Goal: Task Accomplishment & Management: Manage account settings

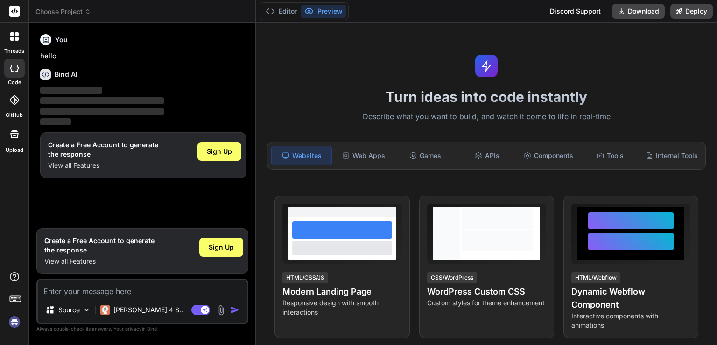
click at [13, 320] on img at bounding box center [15, 322] width 16 height 16
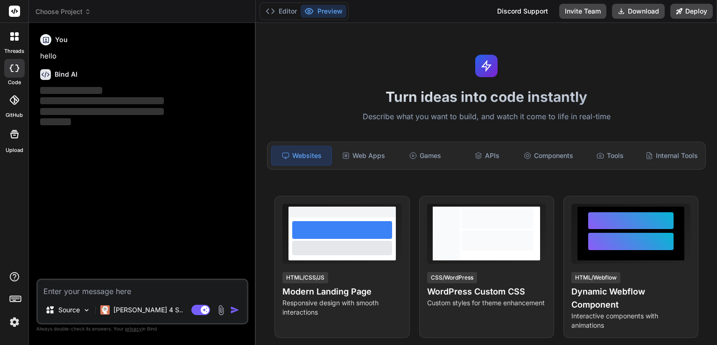
type textarea "x"
click at [10, 326] on img at bounding box center [15, 322] width 16 height 16
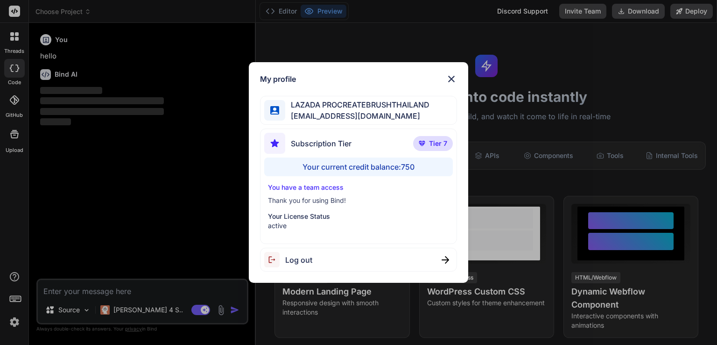
click at [454, 77] on img at bounding box center [451, 78] width 11 height 11
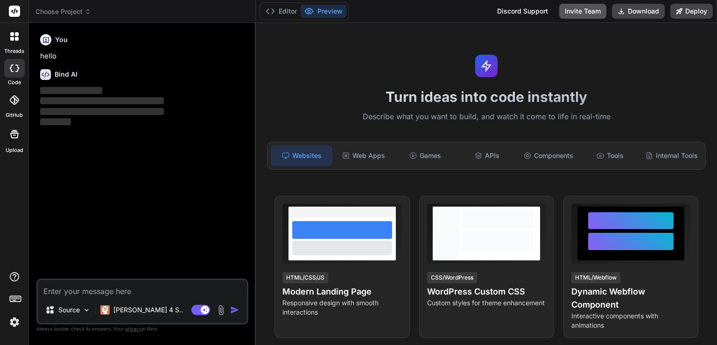
click at [570, 10] on button "Invite Team" at bounding box center [583, 11] width 47 height 15
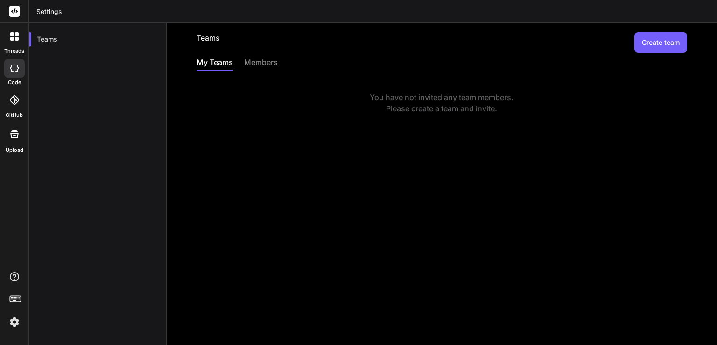
click at [659, 40] on button "Create team" at bounding box center [661, 42] width 53 height 21
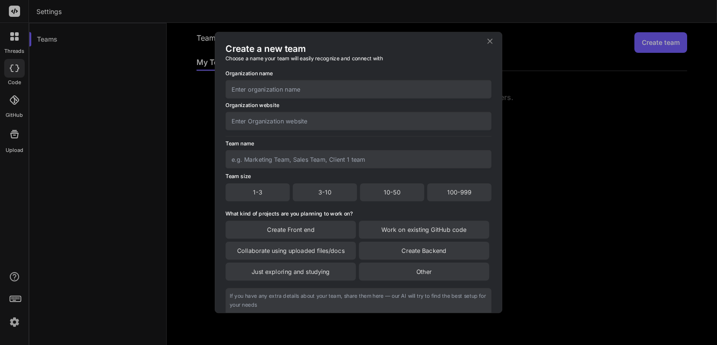
click at [347, 84] on input "text" at bounding box center [359, 89] width 266 height 18
type input "LazadaProcreateBrush"
drag, startPoint x: 337, startPoint y: 126, endPoint x: 338, endPoint y: 142, distance: 16.8
click at [336, 125] on input "text" at bounding box center [359, 121] width 266 height 18
paste input "LazadaProcreateBrush"
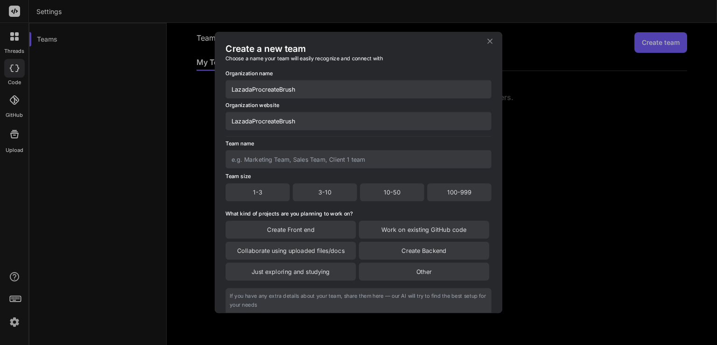
type input "LazadaProcreateBrush"
click at [330, 163] on input "text" at bounding box center [359, 159] width 266 height 18
paste input "LazadaProcreateBrush"
type input "LazadaProcreateBrush"
click at [439, 195] on div "100-999" at bounding box center [459, 192] width 64 height 18
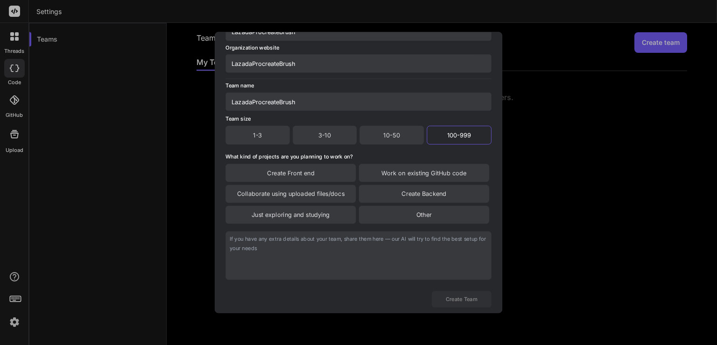
scroll to position [78, 0]
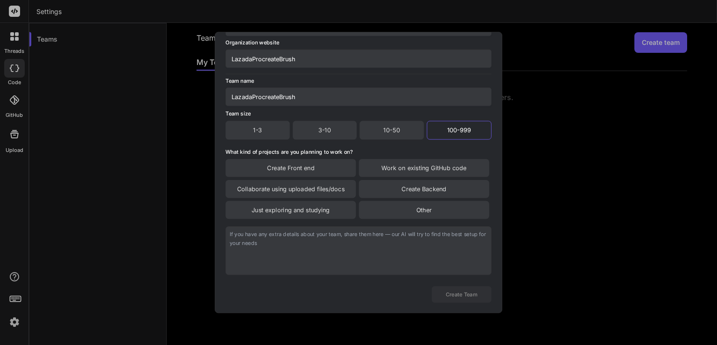
click at [420, 214] on div "Other" at bounding box center [424, 210] width 130 height 18
click at [405, 251] on textarea at bounding box center [359, 251] width 266 height 49
paste textarea "LazadaProcreateBrush"
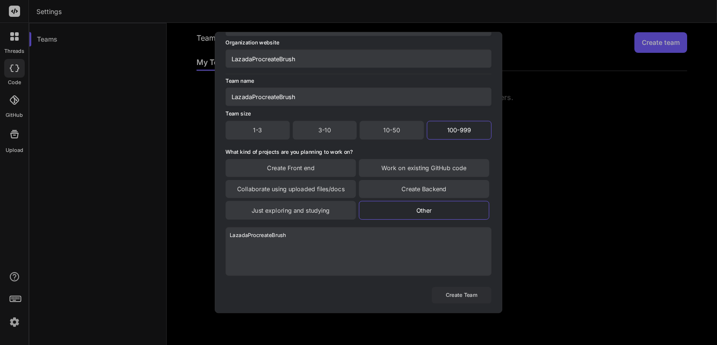
type textarea "LazadaProcreateBrush"
click at [458, 293] on button "Create Team" at bounding box center [462, 295] width 60 height 16
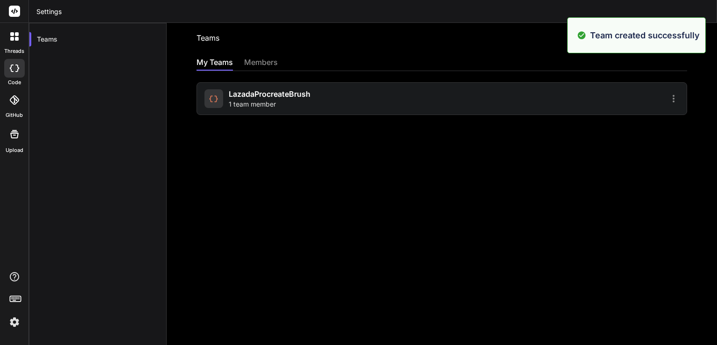
click at [537, 114] on div "LazadaProcreateBrush 1 team member" at bounding box center [442, 98] width 491 height 33
click at [538, 105] on div "LazadaProcreateBrush 1 team member" at bounding box center [442, 98] width 491 height 33
click at [668, 99] on icon at bounding box center [673, 98] width 11 height 11
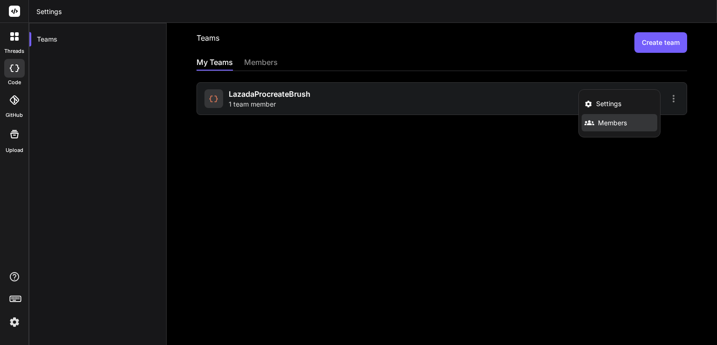
click at [598, 118] on span "Members" at bounding box center [612, 122] width 29 height 9
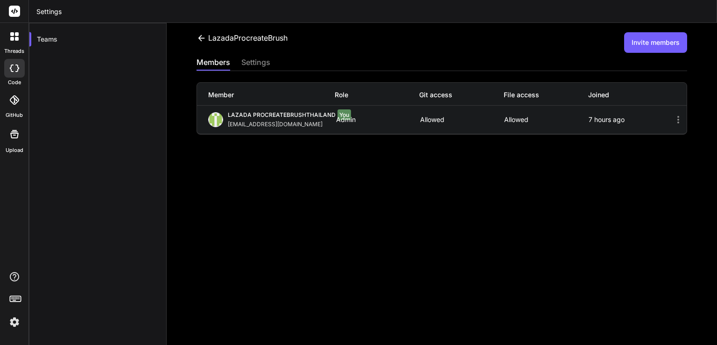
drag, startPoint x: 618, startPoint y: 176, endPoint x: 630, endPoint y: 166, distance: 15.3
click at [621, 174] on div "LazadaProcreateBrush Invite members members settings Member Role Git access Fil…" at bounding box center [442, 184] width 551 height 322
click at [639, 55] on div "LazadaProcreateBrush Invite members members settings Member Role Git access Fil…" at bounding box center [442, 184] width 551 height 322
click at [628, 45] on button "Invite members" at bounding box center [656, 42] width 63 height 21
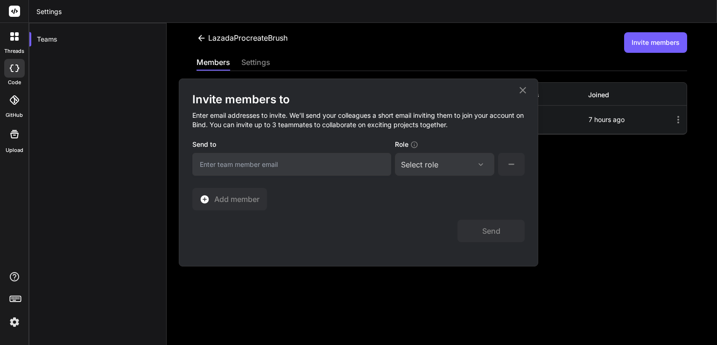
click at [305, 177] on div "Invite members to Enter email addresses to invite. We’ll send your colleagues a…" at bounding box center [358, 151] width 333 height 118
click at [436, 170] on div "Select role Assign Role Admin Collaborator Member" at bounding box center [444, 164] width 99 height 23
click at [471, 163] on div "Select role" at bounding box center [444, 164] width 87 height 11
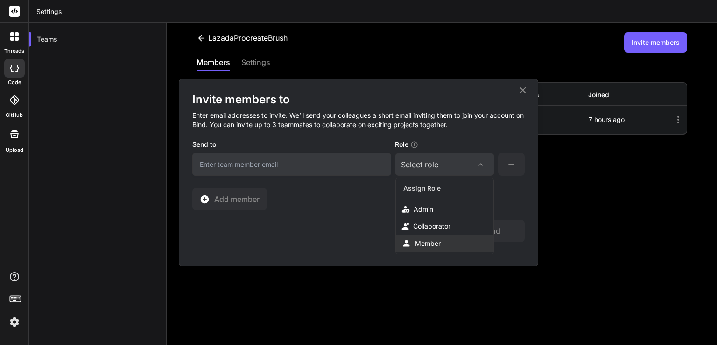
click at [428, 243] on div "Member" at bounding box center [428, 243] width 26 height 9
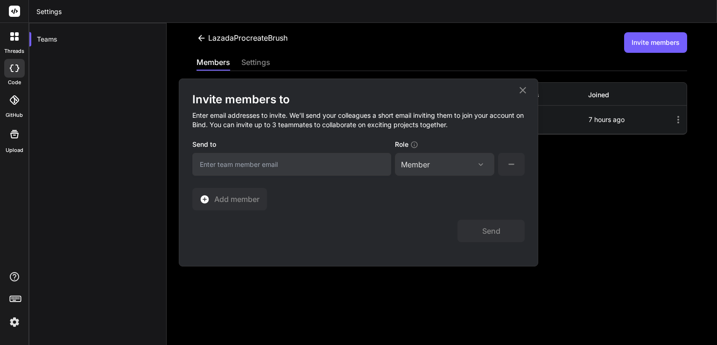
click at [365, 166] on input "email" at bounding box center [291, 164] width 199 height 23
paste input "[EMAIL_ADDRESS][DOMAIN_NAME]"
type input "[EMAIL_ADDRESS][DOMAIN_NAME]"
click at [490, 233] on button "Send" at bounding box center [491, 231] width 67 height 22
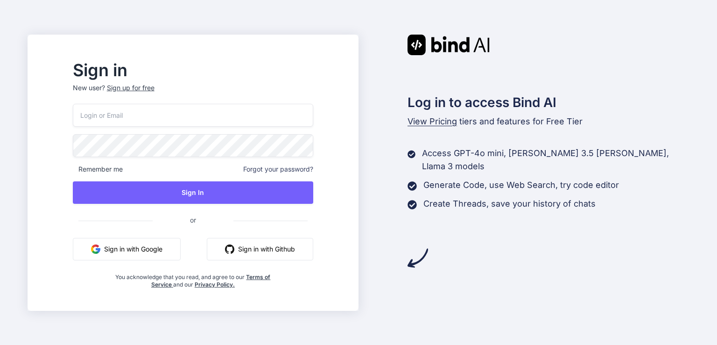
click at [245, 121] on input "email" at bounding box center [193, 115] width 241 height 23
type input "[EMAIL_ADDRESS][DOMAIN_NAME]"
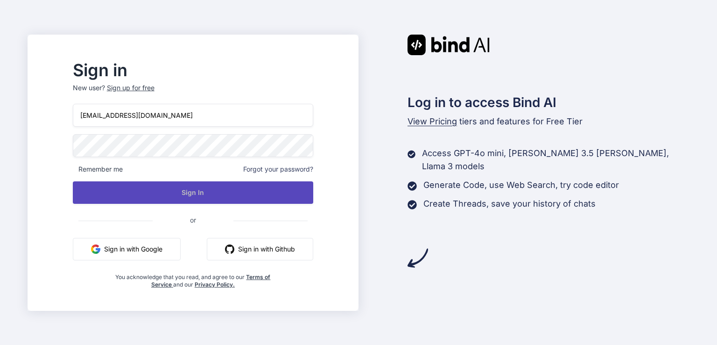
click at [213, 195] on button "Sign In" at bounding box center [193, 192] width 241 height 22
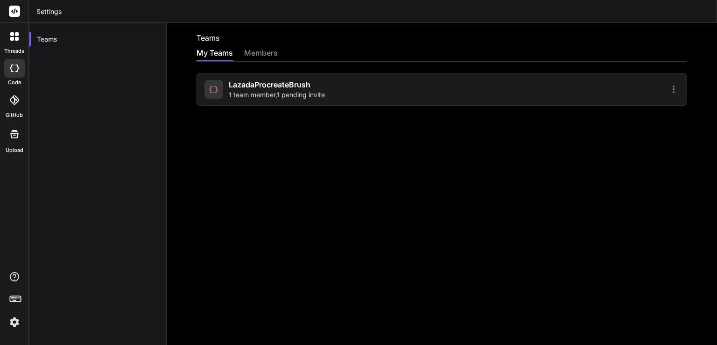
click at [338, 90] on div "LazadaProcreateBrush 1 team member , 1 pending invite" at bounding box center [322, 89] width 235 height 21
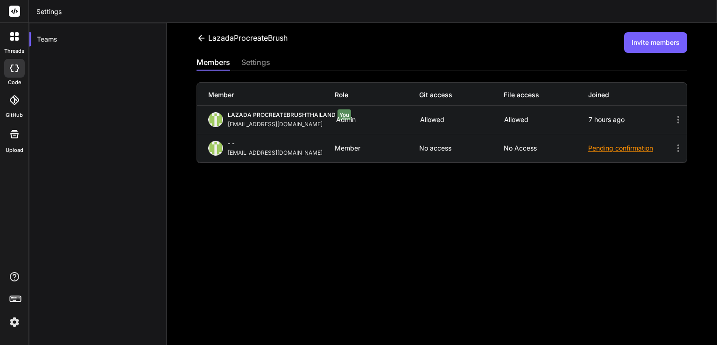
click at [357, 191] on div "LazadaProcreateBrush Invite members members settings Member Role Git access Fil…" at bounding box center [442, 184] width 551 height 322
click at [600, 146] on div "Pending confirmation" at bounding box center [631, 147] width 85 height 9
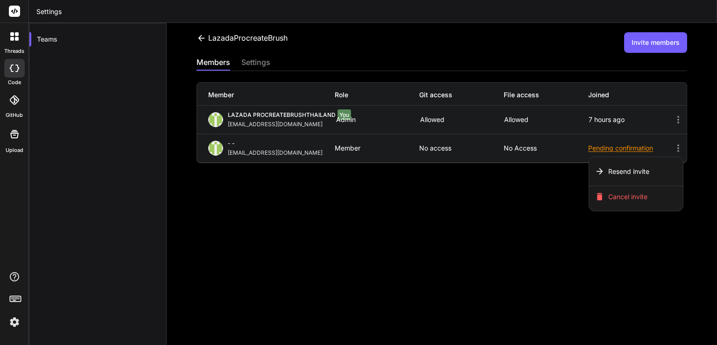
drag, startPoint x: 429, startPoint y: 204, endPoint x: 383, endPoint y: 281, distance: 89.2
click at [429, 204] on div at bounding box center [358, 172] width 717 height 345
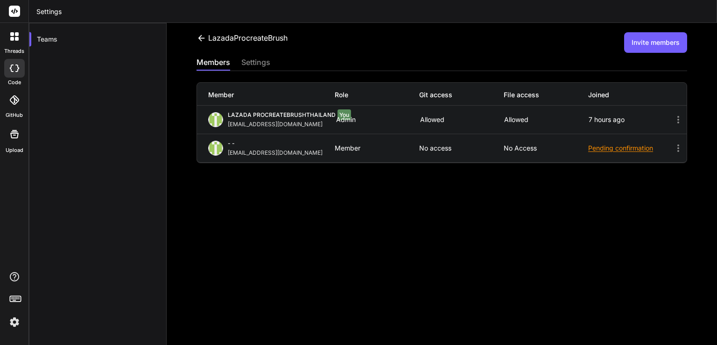
click at [673, 148] on icon at bounding box center [678, 147] width 11 height 11
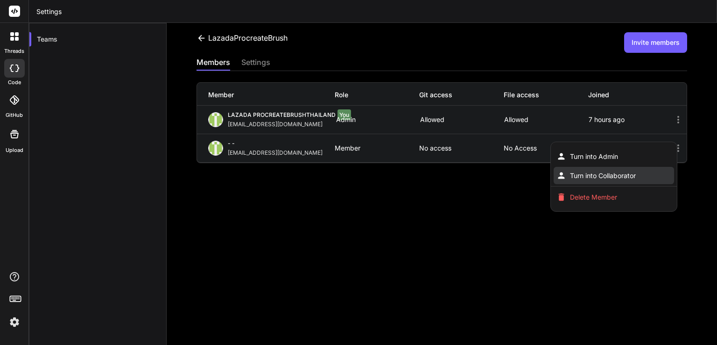
click at [595, 173] on span "Turn into Collaborator" at bounding box center [603, 175] width 66 height 9
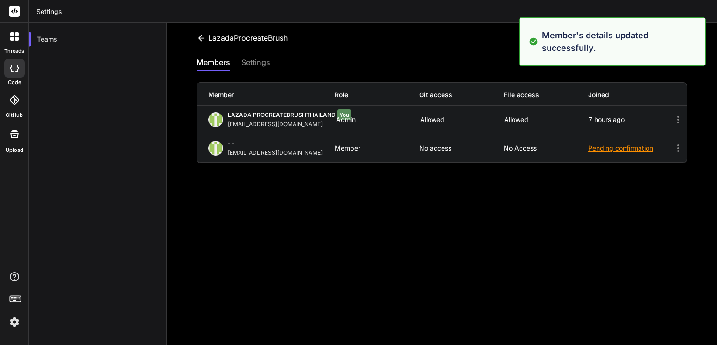
click at [357, 253] on div "LazadaProcreateBrush Invite members members settings Member Role Git access Fil…" at bounding box center [442, 184] width 551 height 322
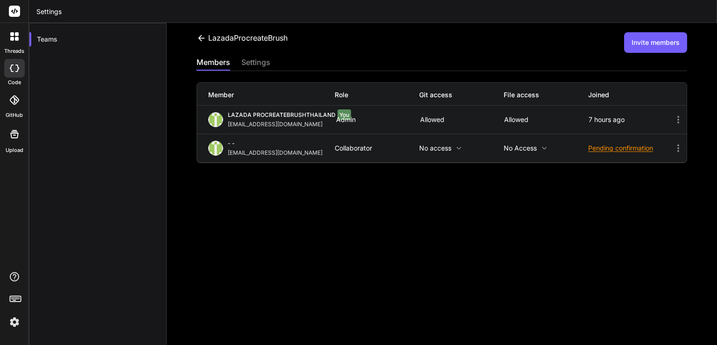
click at [673, 144] on icon at bounding box center [678, 147] width 11 height 11
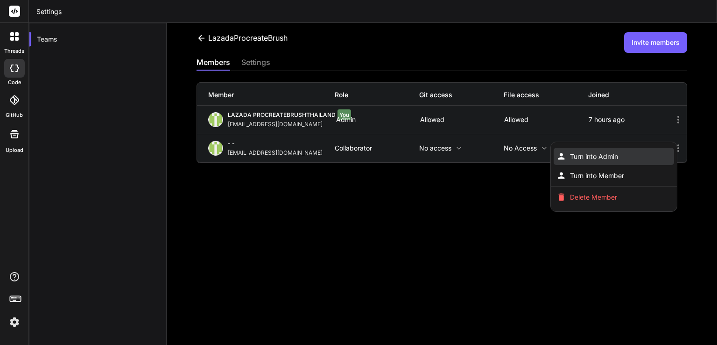
click at [599, 160] on span "Turn into Admin" at bounding box center [594, 156] width 48 height 9
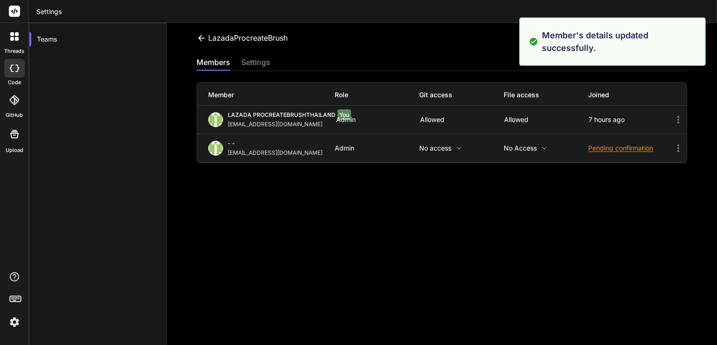
click at [673, 143] on icon at bounding box center [678, 147] width 11 height 11
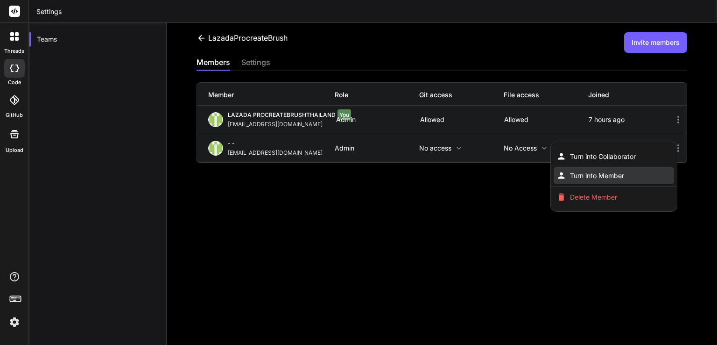
click at [625, 173] on li "Turn into Member" at bounding box center [614, 175] width 120 height 17
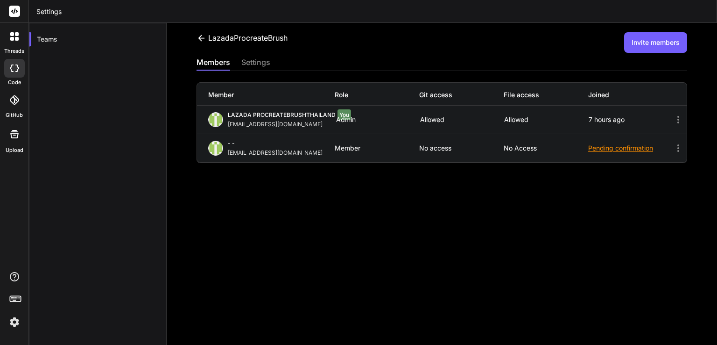
click at [673, 146] on icon at bounding box center [678, 147] width 11 height 11
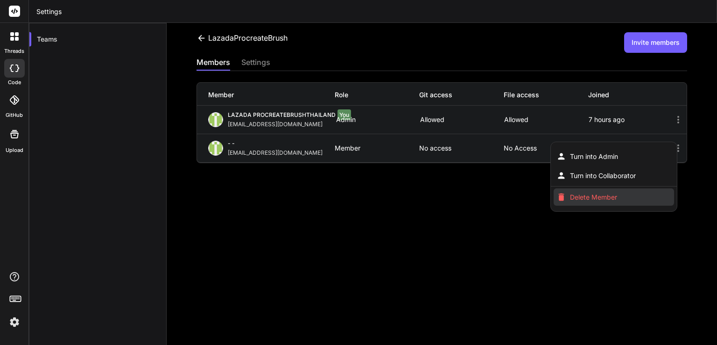
click at [603, 200] on span "Delete Member" at bounding box center [593, 196] width 47 height 9
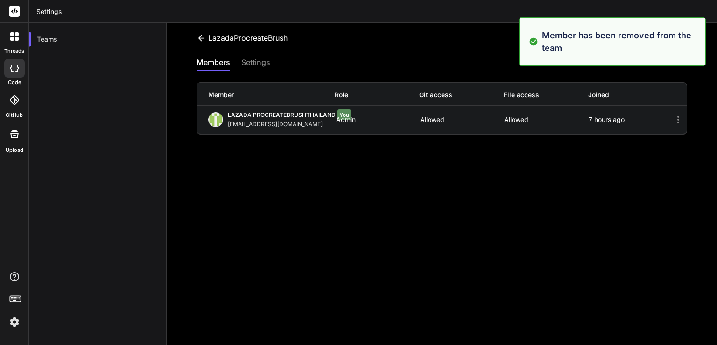
drag, startPoint x: 645, startPoint y: 216, endPoint x: 656, endPoint y: 196, distance: 23.0
click at [646, 213] on div "LazadaProcreateBrush Invite members members settings Member Role Git access Fil…" at bounding box center [442, 184] width 551 height 322
click at [424, 37] on div "LazadaProcreateBrush Invite members" at bounding box center [442, 42] width 491 height 21
click at [357, 44] on div "LazadaProcreateBrush Invite members" at bounding box center [442, 42] width 491 height 21
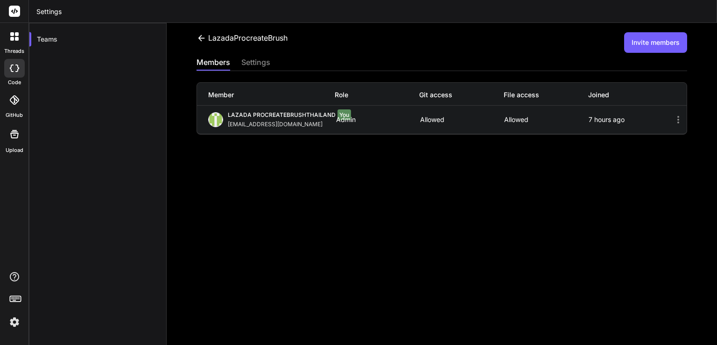
click at [658, 43] on button "Invite members" at bounding box center [656, 42] width 63 height 21
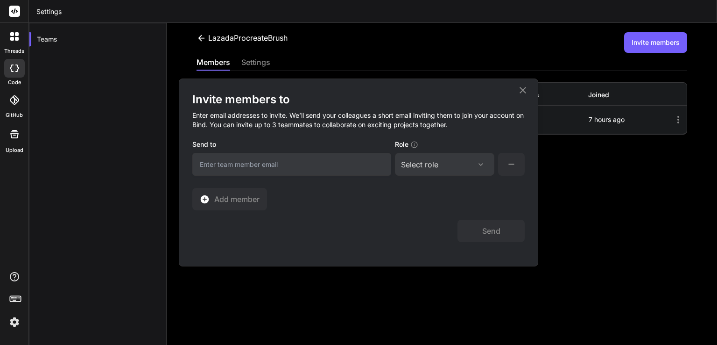
click at [304, 167] on input "email" at bounding box center [291, 164] width 199 height 23
type input "v"
click at [440, 163] on div "Select role" at bounding box center [444, 164] width 87 height 11
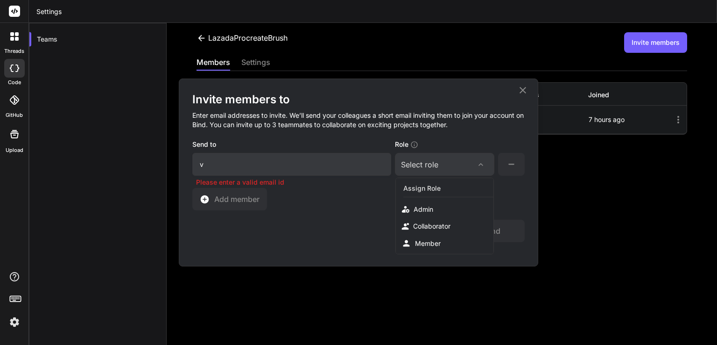
click at [341, 159] on input "v" at bounding box center [291, 164] width 199 height 23
paste input "[EMAIL_ADDRESS][DOMAIN_NAME]"
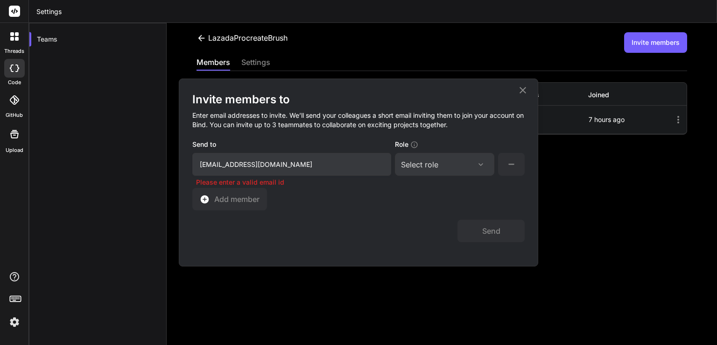
type input "[EMAIL_ADDRESS][DOMAIN_NAME]"
click at [449, 162] on div "Select role" at bounding box center [444, 164] width 87 height 11
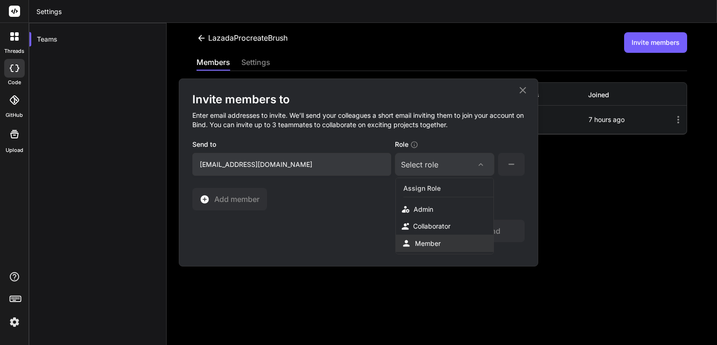
click at [442, 240] on div "Member" at bounding box center [445, 242] width 98 height 17
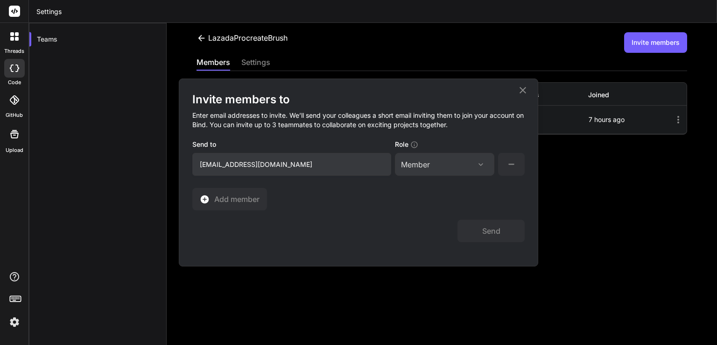
click at [511, 157] on button at bounding box center [511, 164] width 27 height 23
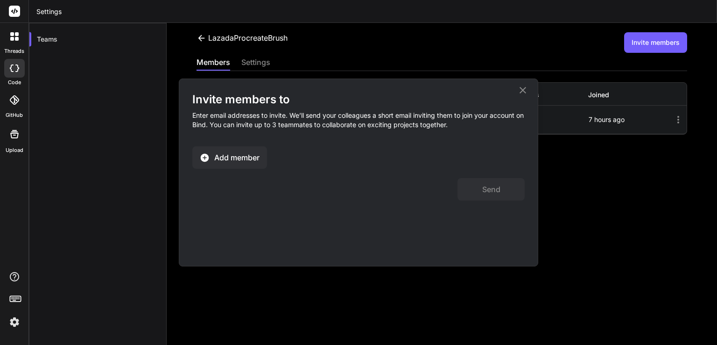
click at [241, 156] on span "Add member" at bounding box center [236, 157] width 45 height 11
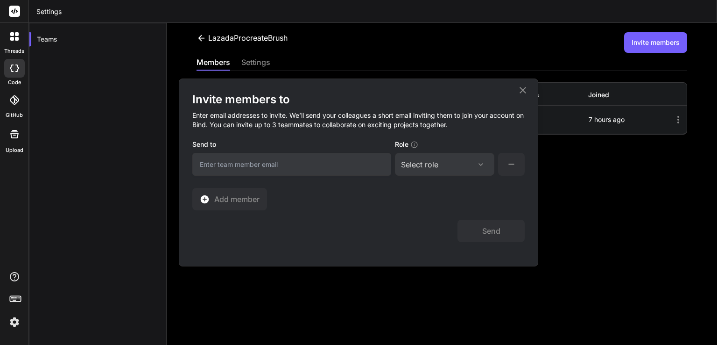
click at [267, 170] on input "email" at bounding box center [291, 164] width 199 height 23
paste input "[EMAIL_ADDRESS][DOMAIN_NAME]"
type input "[EMAIL_ADDRESS][DOMAIN_NAME]"
click at [457, 166] on div "Select role" at bounding box center [444, 164] width 87 height 11
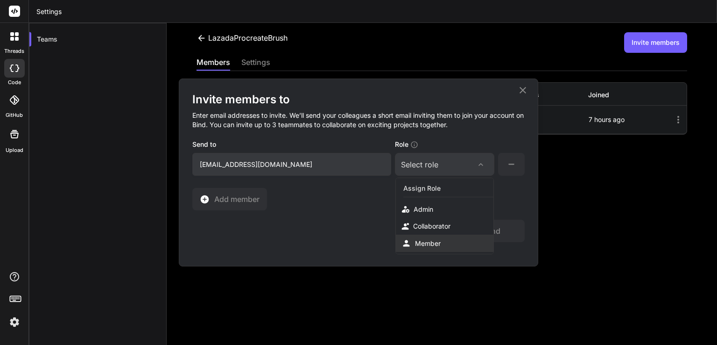
click at [433, 241] on div "Member" at bounding box center [428, 243] width 26 height 9
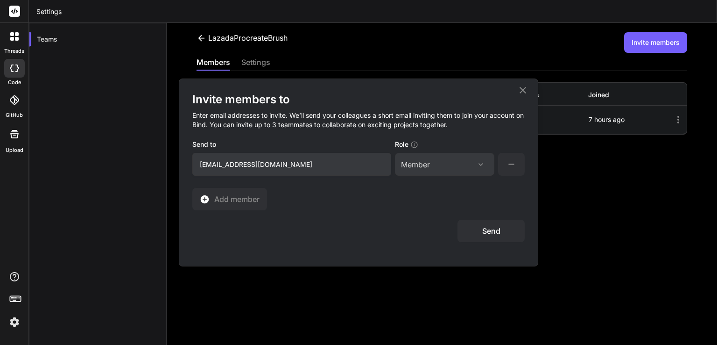
click at [487, 225] on button "Send" at bounding box center [491, 231] width 67 height 22
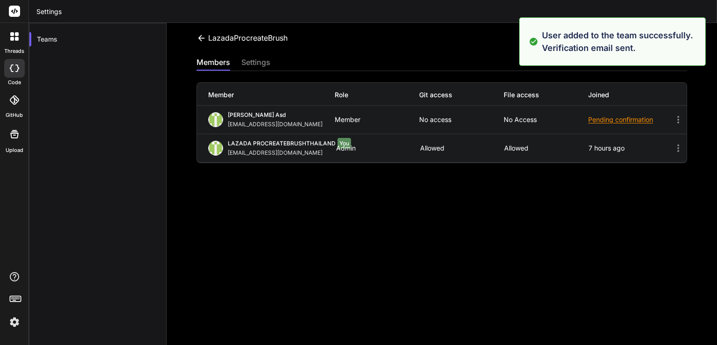
drag, startPoint x: 433, startPoint y: 39, endPoint x: 431, endPoint y: 45, distance: 6.7
click at [433, 42] on div "LazadaProcreateBrush Invite members" at bounding box center [442, 42] width 491 height 21
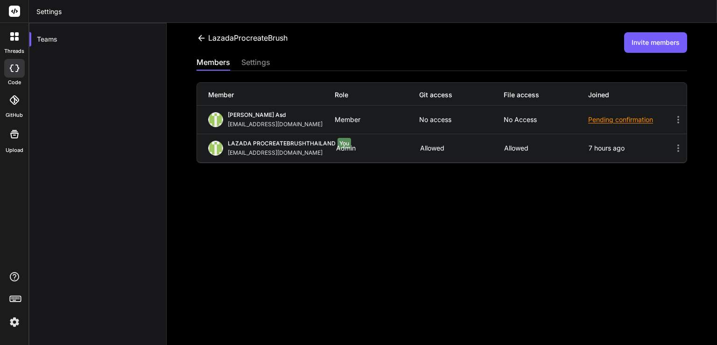
click at [625, 43] on button "Invite members" at bounding box center [656, 42] width 63 height 21
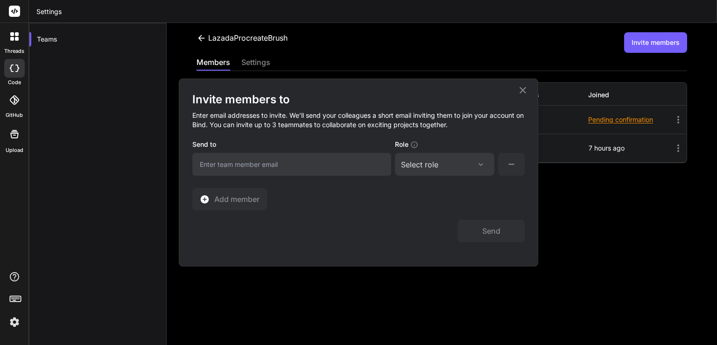
click at [256, 59] on div "Invite members to Enter email addresses to invite. We’ll send your colleagues a…" at bounding box center [358, 172] width 717 height 345
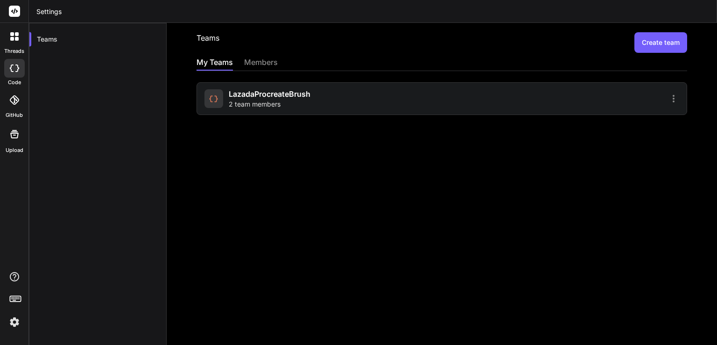
click at [303, 95] on span "LazadaProcreateBrush" at bounding box center [270, 93] width 82 height 11
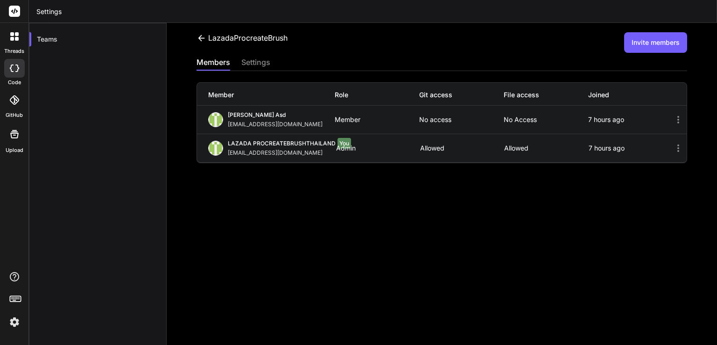
click at [432, 198] on div "LazadaProcreateBrush Invite members members settings Member Role Git access Fil…" at bounding box center [442, 184] width 551 height 322
click at [628, 45] on button "Invite members" at bounding box center [656, 42] width 63 height 21
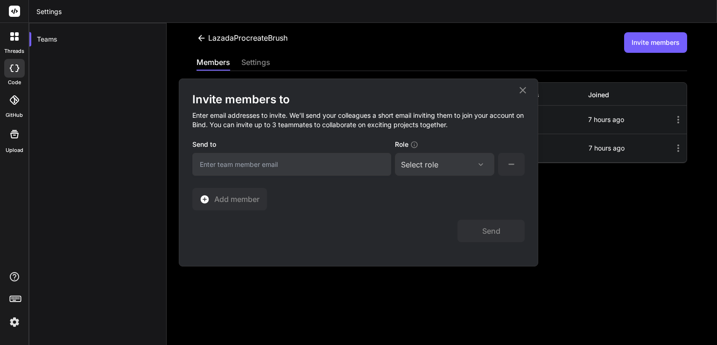
drag, startPoint x: 327, startPoint y: 178, endPoint x: 316, endPoint y: 173, distance: 12.3
click at [325, 178] on div "Invite members to Enter email addresses to invite. We’ll send your colleagues a…" at bounding box center [358, 151] width 333 height 118
click at [314, 172] on input "email" at bounding box center [291, 164] width 199 height 23
paste input "LazadaProcreateBrushThailand+193"
click at [352, 166] on input "LazadaProcreateBrushThailand+193" at bounding box center [291, 164] width 199 height 23
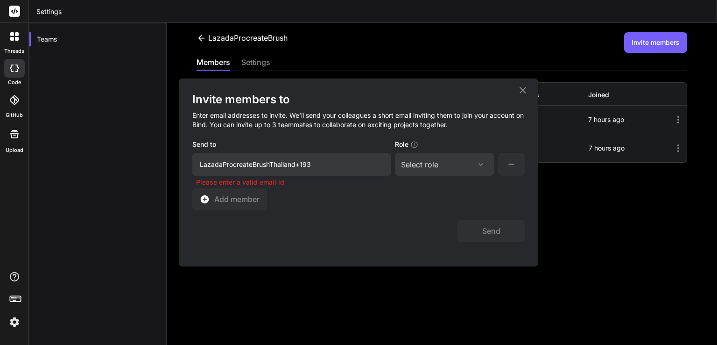
click at [352, 166] on input "LazadaProcreateBrushThailand+193" at bounding box center [291, 164] width 199 height 23
paste input "lazadaprocreatebrushthailand-1@berrymail.cc"
type input "lazadaprocreatebrushthailand-1@berrymail.cc"
click at [422, 165] on div "Select role" at bounding box center [419, 164] width 37 height 11
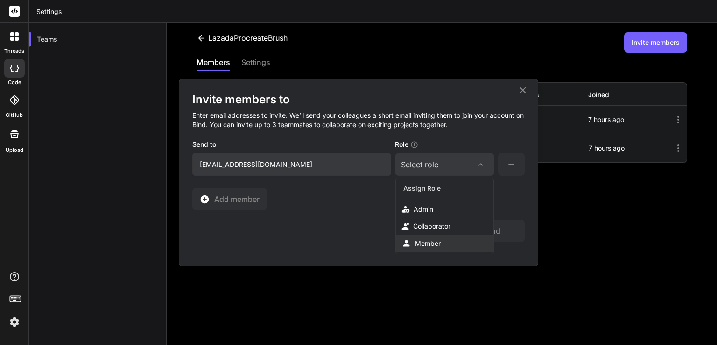
click at [432, 245] on div "Member" at bounding box center [428, 243] width 26 height 9
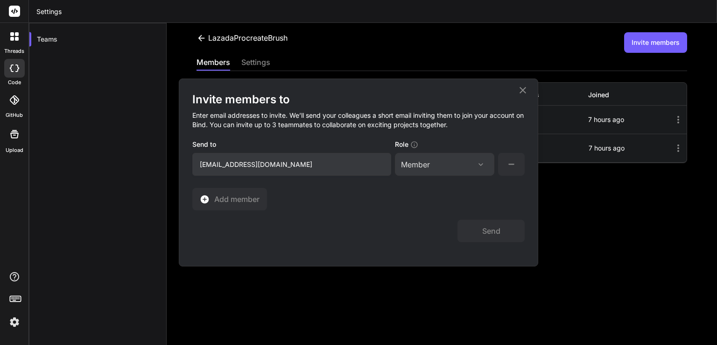
drag, startPoint x: 489, startPoint y: 235, endPoint x: 487, endPoint y: 206, distance: 29.1
click at [489, 230] on button "Send" at bounding box center [491, 231] width 67 height 22
